Goal: Check status: Check status

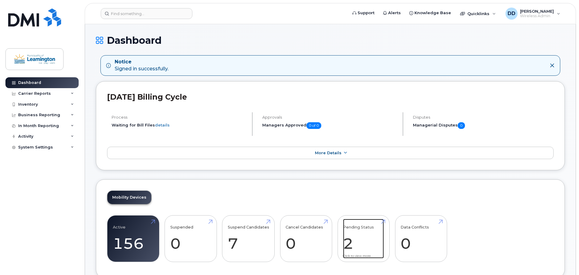
click at [350, 245] on link "Pending Status 2" at bounding box center [363, 239] width 41 height 40
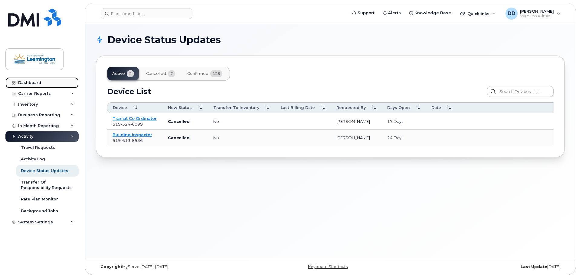
click at [26, 80] on div "Dashboard" at bounding box center [29, 82] width 23 height 5
